Goal: Transaction & Acquisition: Book appointment/travel/reservation

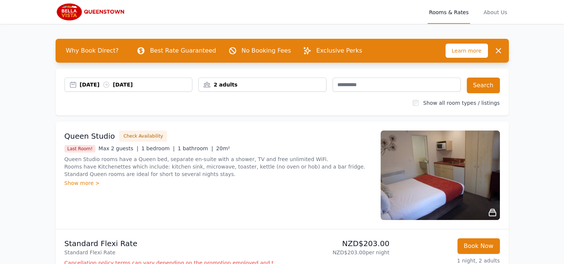
click at [79, 90] on div "[DATE] [DATE]" at bounding box center [128, 84] width 128 height 14
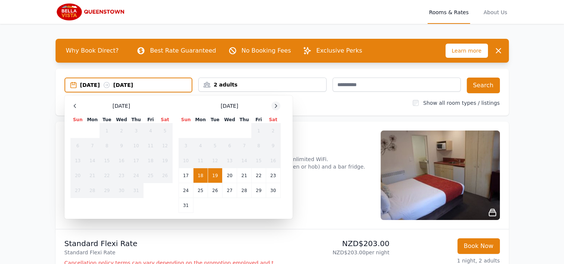
click at [276, 107] on icon at bounding box center [276, 106] width 6 height 6
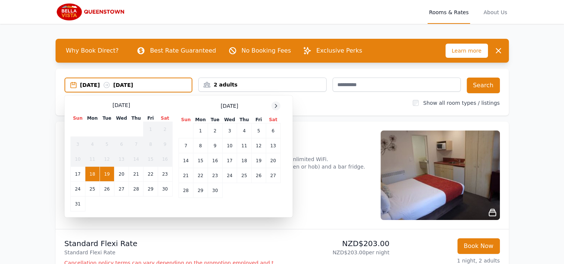
click at [276, 107] on icon at bounding box center [276, 106] width 6 height 6
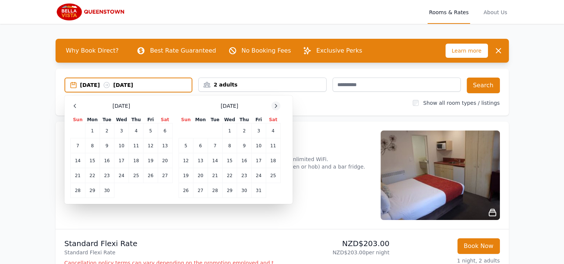
click at [276, 107] on icon at bounding box center [276, 106] width 6 height 6
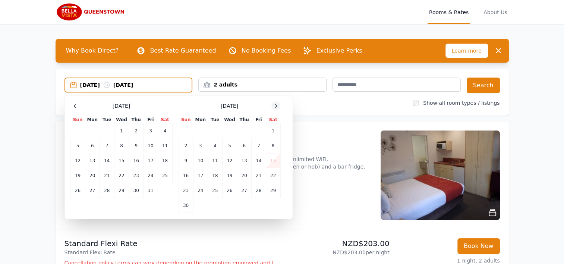
click at [276, 107] on icon at bounding box center [276, 106] width 6 height 6
click at [202, 173] on td "22" at bounding box center [200, 175] width 15 height 15
click at [228, 173] on td "24" at bounding box center [229, 175] width 15 height 15
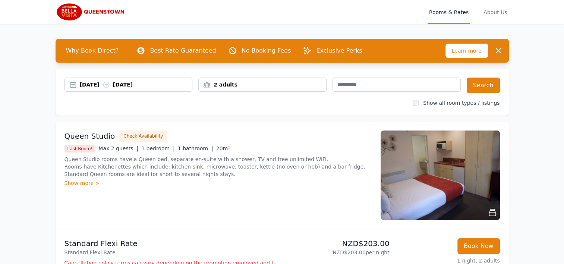
click at [291, 85] on div "2 adults" at bounding box center [262, 84] width 127 height 7
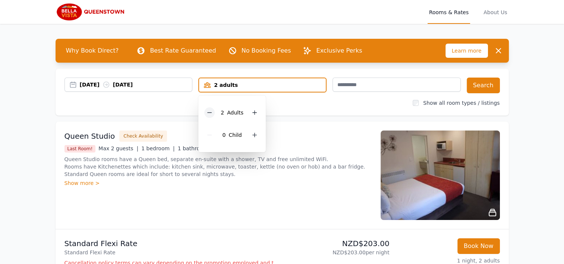
click at [212, 112] on icon at bounding box center [209, 113] width 6 height 6
click at [301, 112] on div "[DATE] [DATE] 1 adult 1 Adult 0 Child Search Show all room types / listings" at bounding box center [282, 92] width 453 height 47
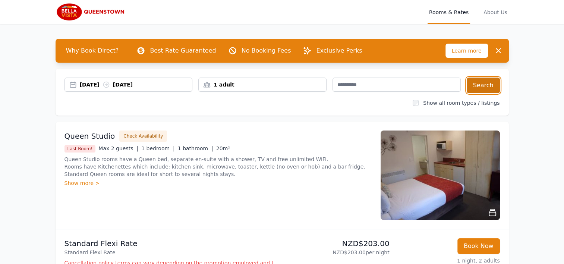
click at [484, 84] on button "Search" at bounding box center [482, 85] width 33 height 16
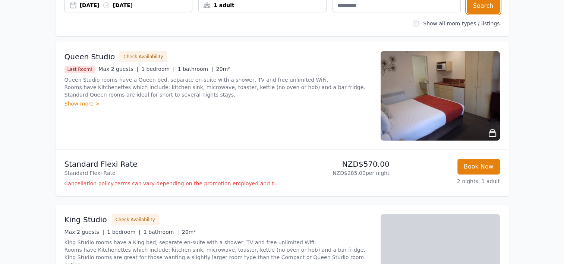
scroll to position [104, 0]
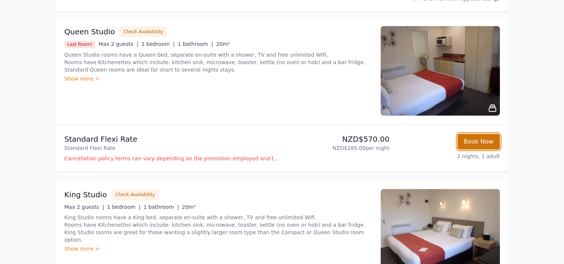
click at [480, 143] on button "Book Now" at bounding box center [478, 142] width 42 height 16
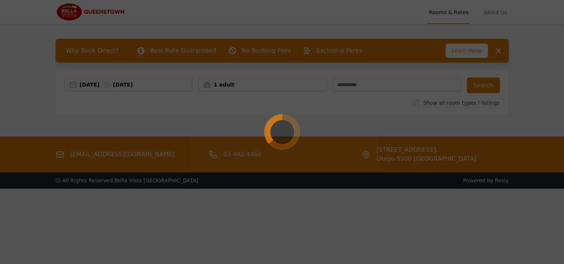
select select "**"
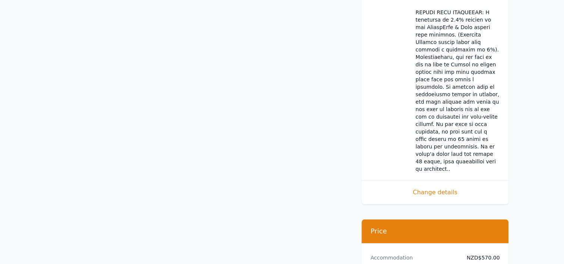
scroll to position [784, 0]
